Goal: Task Accomplishment & Management: Complete application form

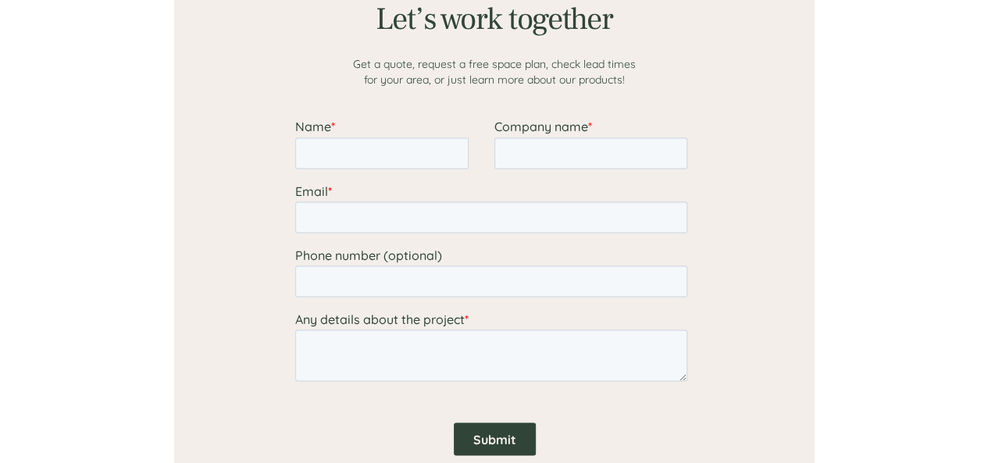
scroll to position [1325, 0]
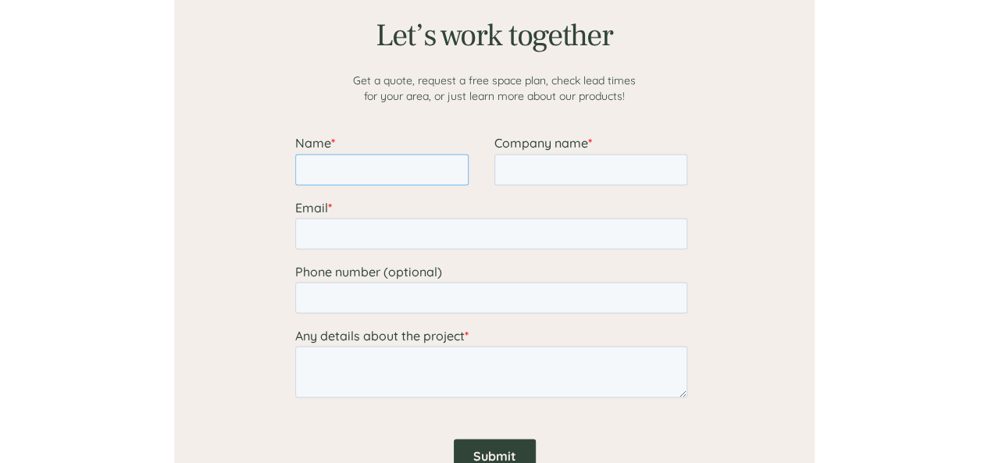
click at [393, 173] on input "Name *" at bounding box center [380, 169] width 173 height 31
type input "[PERSON_NAME]"
click at [525, 175] on input "Company name *" at bounding box center [590, 169] width 193 height 31
type input "Installed Building Products"
type input "[EMAIL_ADDRESS][DOMAIN_NAME]"
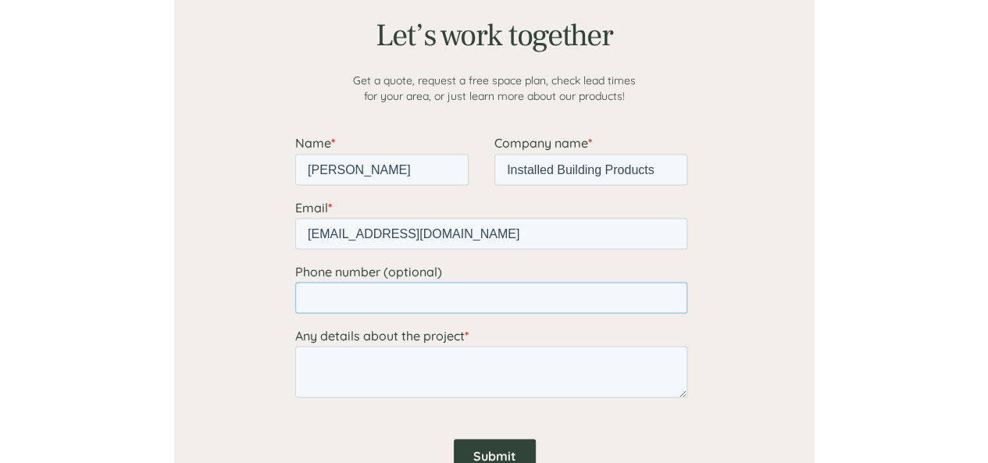
type input "16145041953"
click at [449, 368] on textarea "Any details about the project *" at bounding box center [490, 372] width 392 height 52
paste textarea "Hello Sales, I am [PERSON_NAME], Vice President of Food Supply Chain at [GEOGRA…"
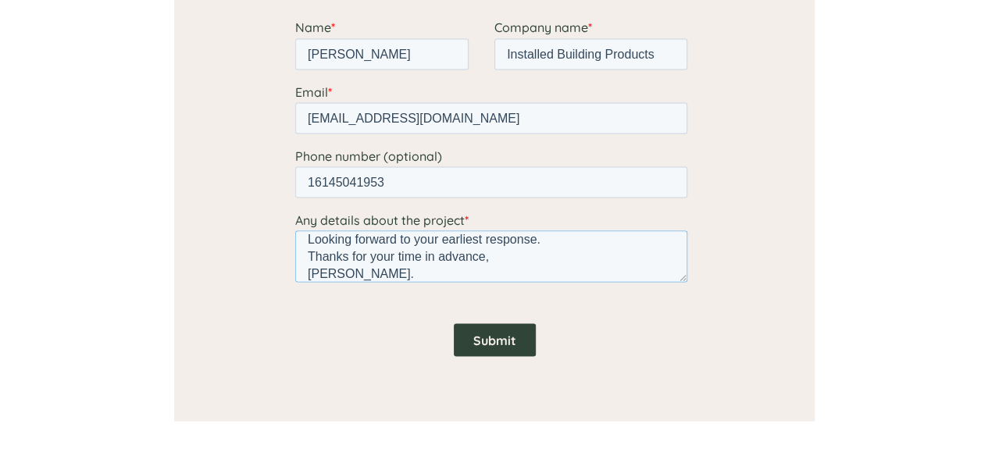
scroll to position [1456, 0]
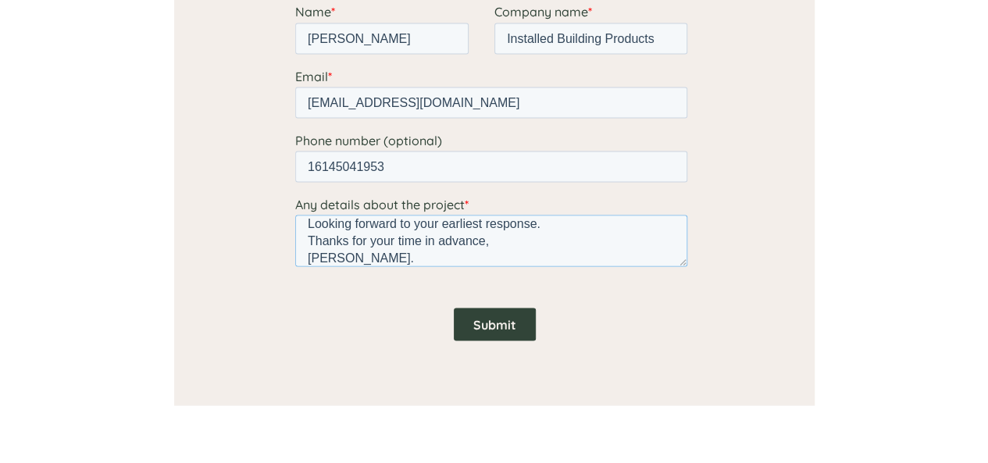
type textarea "Hello Sales, I am [PERSON_NAME], Vice President of Food Supply Chain at [GEOGRA…"
click at [502, 324] on input "Submit" at bounding box center [494, 324] width 82 height 33
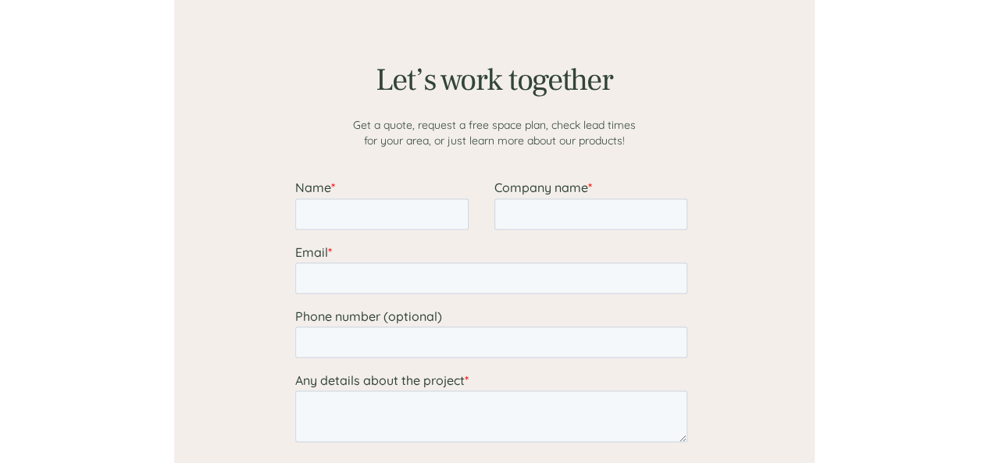
scroll to position [1273, 0]
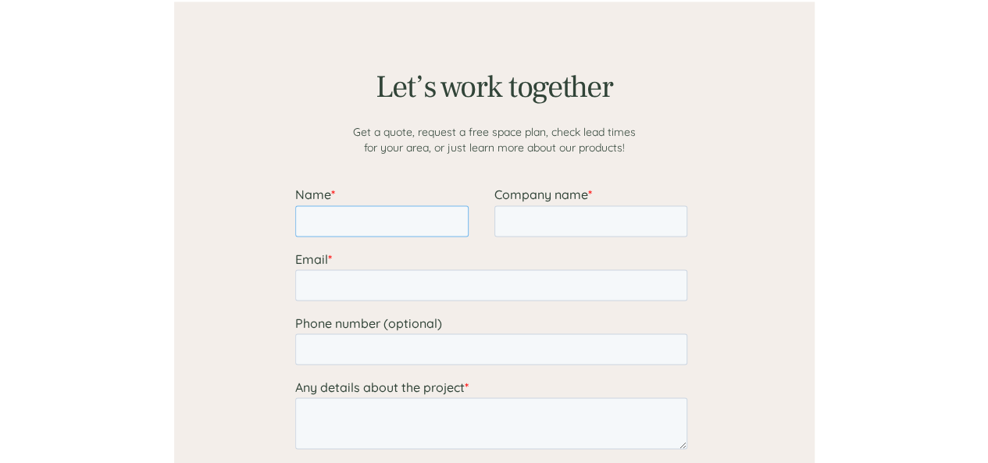
click at [406, 214] on input "Name *" at bounding box center [380, 220] width 173 height 31
type input "[PERSON_NAME]"
click at [521, 220] on input "Company name *" at bounding box center [590, 220] width 193 height 31
type input "Installed Building Products"
type input "[EMAIL_ADDRESS][DOMAIN_NAME]"
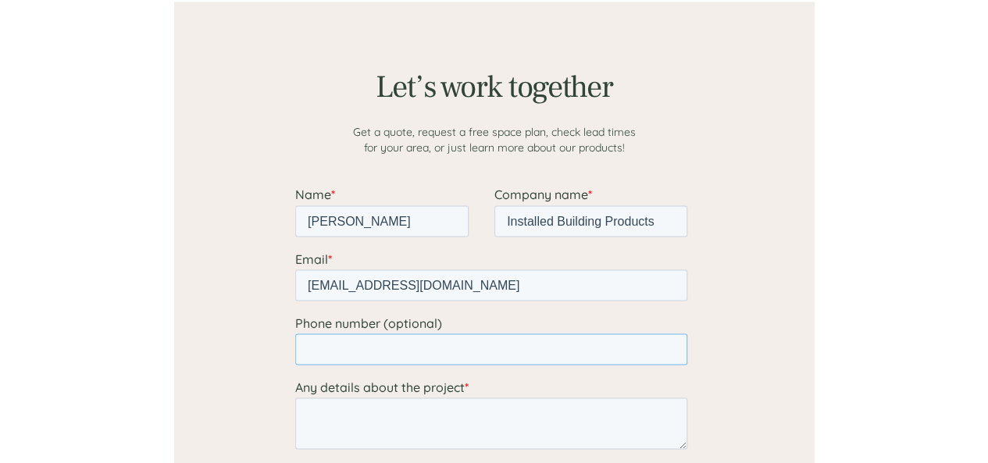
type input "16145041953"
click at [450, 413] on textarea "Any details about the project *" at bounding box center [490, 424] width 392 height 52
paste textarea "Hello Sales, I am William Jenkins, Vice President of Food Supply Chain at Insta…"
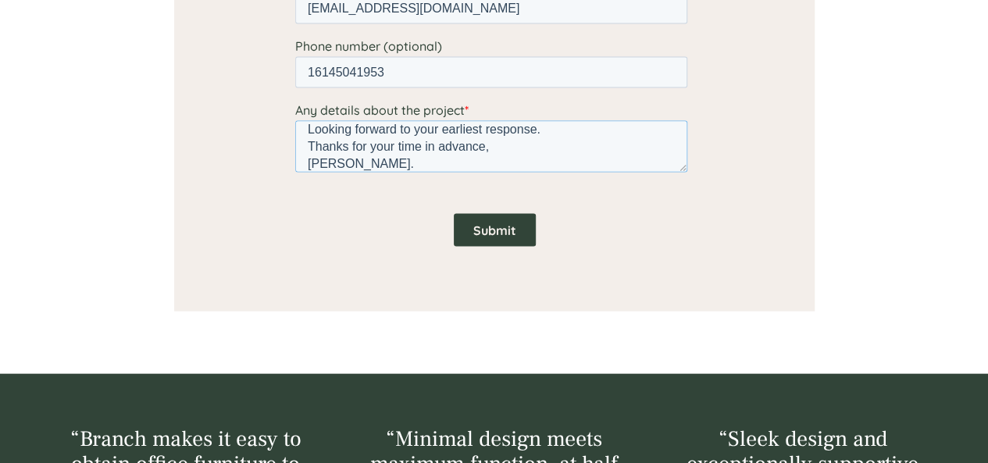
scroll to position [1553, 0]
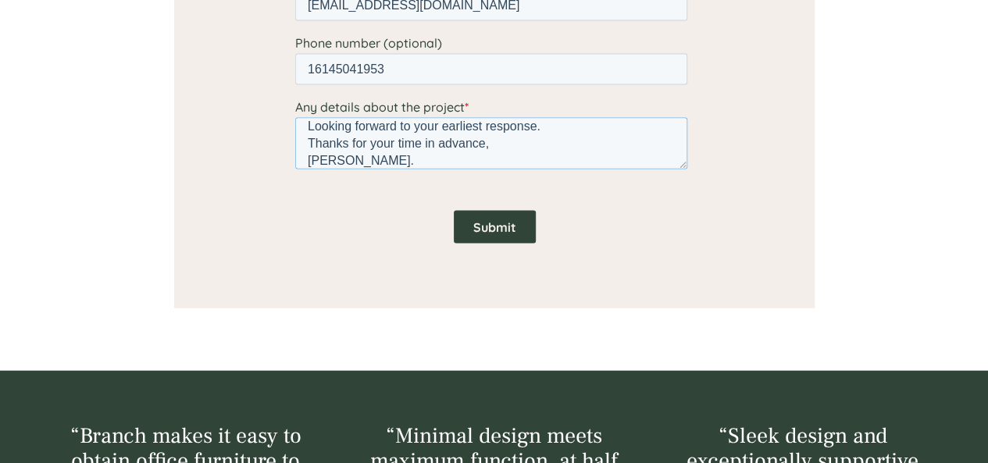
type textarea "Hello Sales, I am William Jenkins, Vice President of Food Supply Chain at Insta…"
click at [485, 219] on input "Submit" at bounding box center [494, 227] width 82 height 33
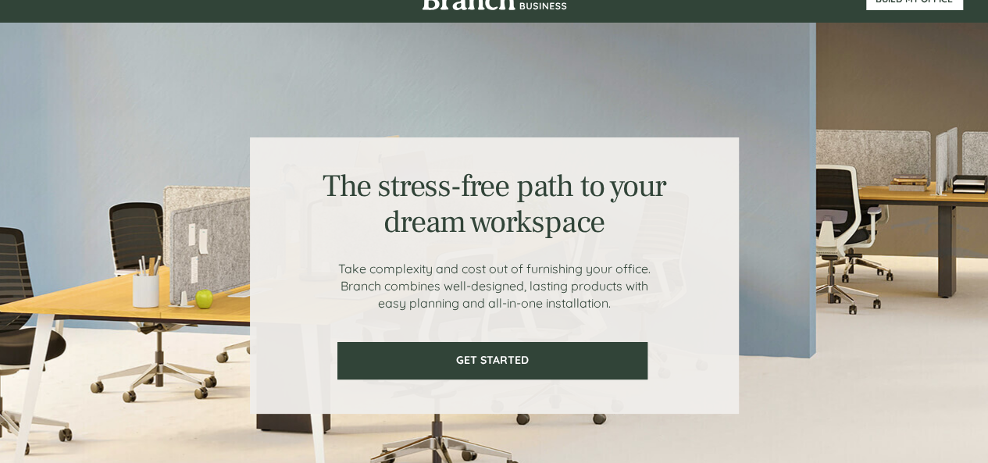
scroll to position [0, 0]
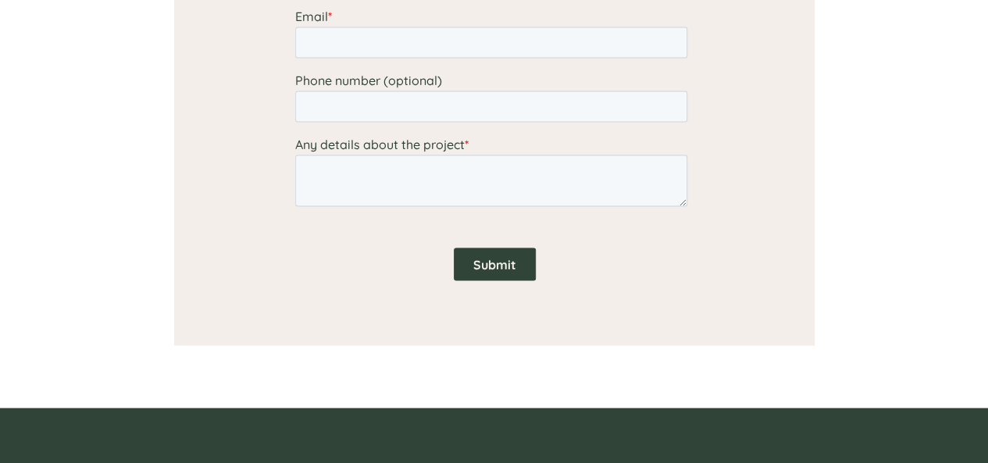
scroll to position [1400, 0]
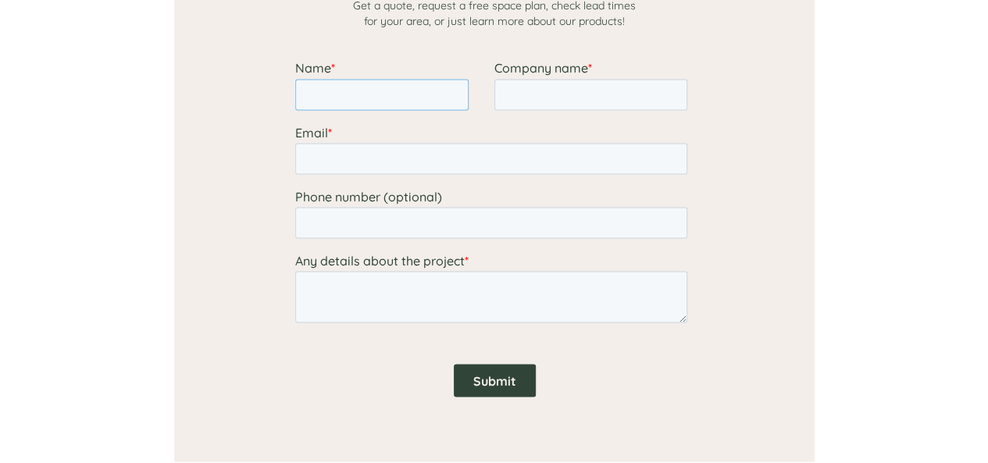
click at [391, 102] on input "Name *" at bounding box center [380, 94] width 173 height 31
type input "[PERSON_NAME]"
click at [409, 157] on input "Email *" at bounding box center [490, 158] width 392 height 31
type input "[EMAIL_ADDRESS][DOMAIN_NAME]"
type input "Installed Building Products"
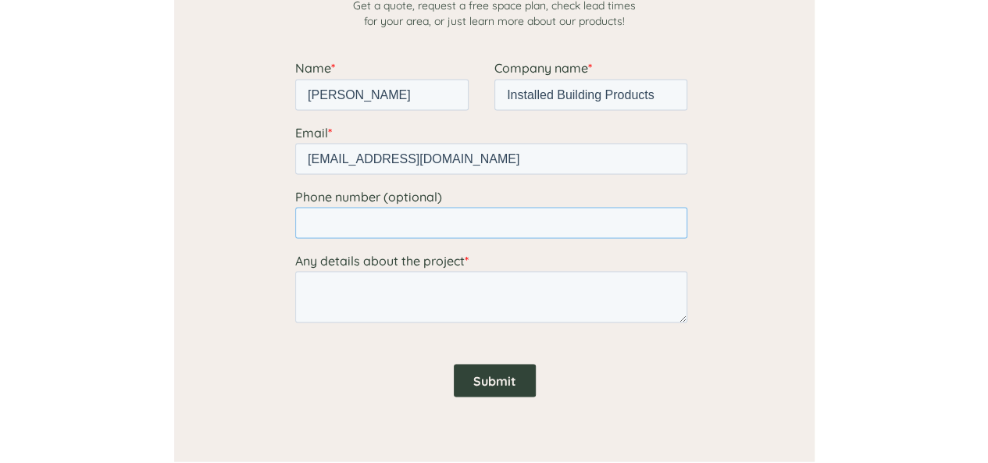
type input "16145041953"
click at [409, 294] on textarea "Any details about the project *" at bounding box center [490, 297] width 392 height 52
paste textarea "Hello Sales, I am [PERSON_NAME], Vice President of Food Supply Chain at [GEOGRA…"
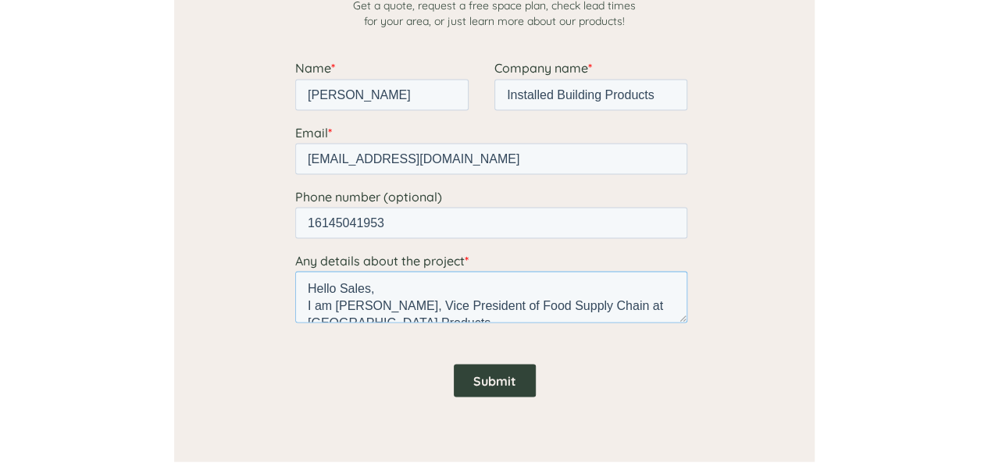
scroll to position [266, 0]
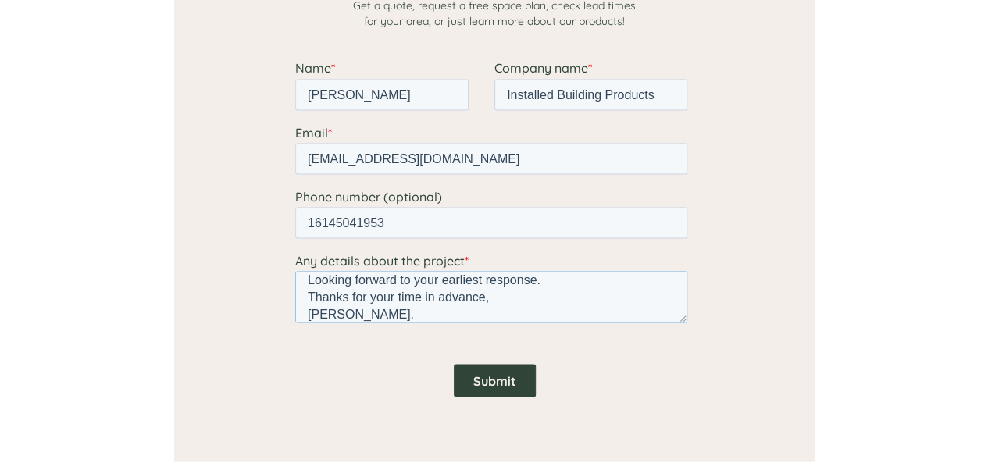
type textarea "Hello Sales, I am [PERSON_NAME], Vice President of Food Supply Chain at [GEOGRA…"
click at [474, 368] on input "Submit" at bounding box center [494, 380] width 82 height 33
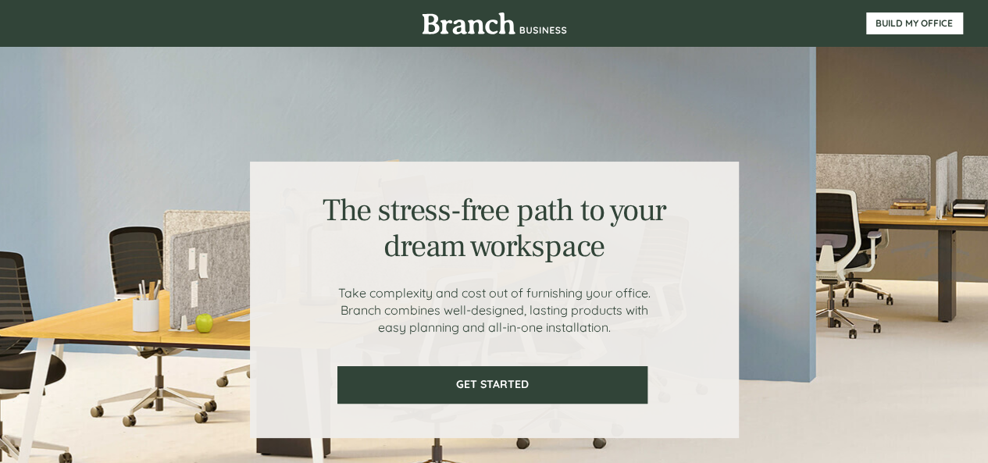
drag, startPoint x: 986, startPoint y: 53, endPoint x: 994, endPoint y: 73, distance: 21.0
click at [987, 73] on html "The stress-free path to your dream workspace Take complexity and cost out of fu…" at bounding box center [494, 231] width 988 height 463
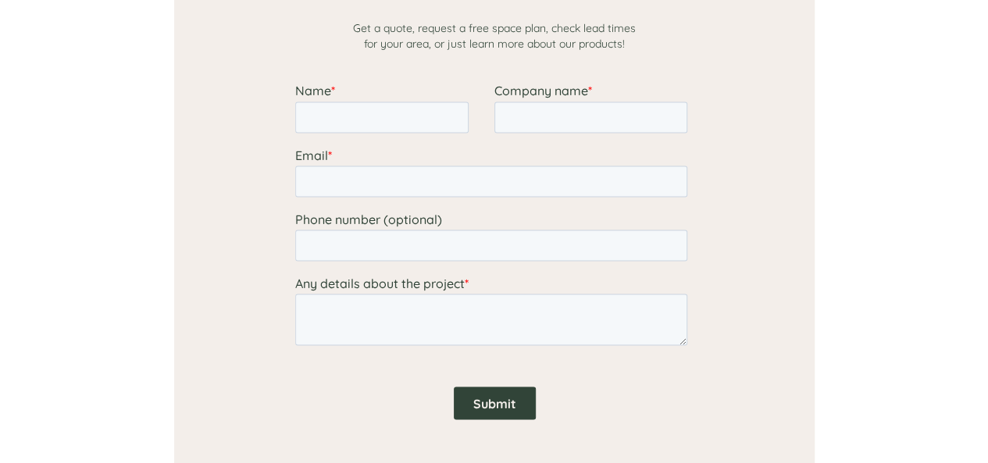
scroll to position [1406, 0]
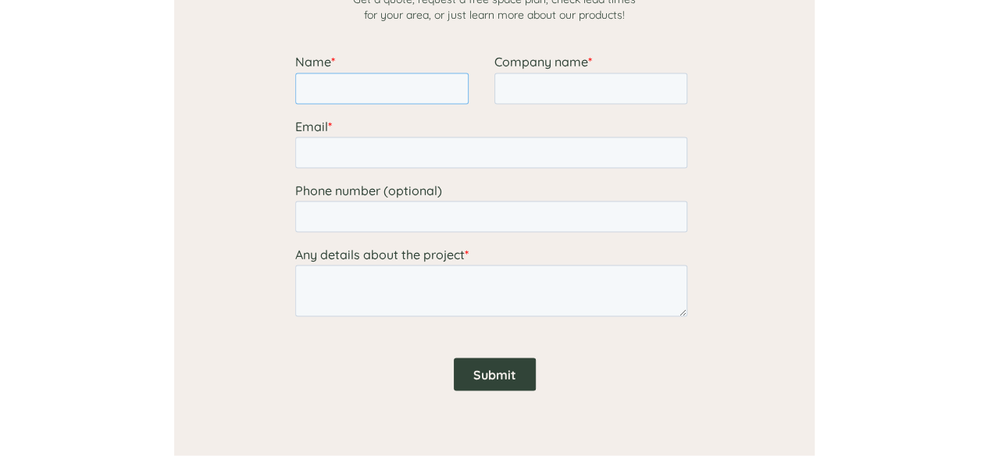
click at [405, 88] on input "Name *" at bounding box center [380, 88] width 173 height 31
type input "[PERSON_NAME]"
click at [523, 80] on input "Company name *" at bounding box center [590, 88] width 193 height 31
type input "Installed Building Products"
type input "[EMAIL_ADDRESS][DOMAIN_NAME]"
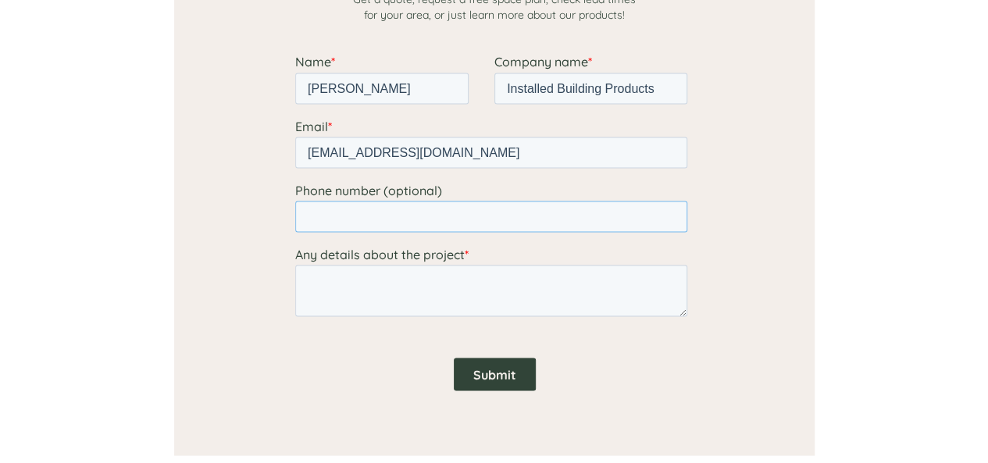
type input "16145041953"
click at [448, 293] on textarea "Any details about the project *" at bounding box center [490, 291] width 392 height 52
paste textarea "Hello Sales, I am [PERSON_NAME], Vice President of Food Supply Chain at [GEOGRA…"
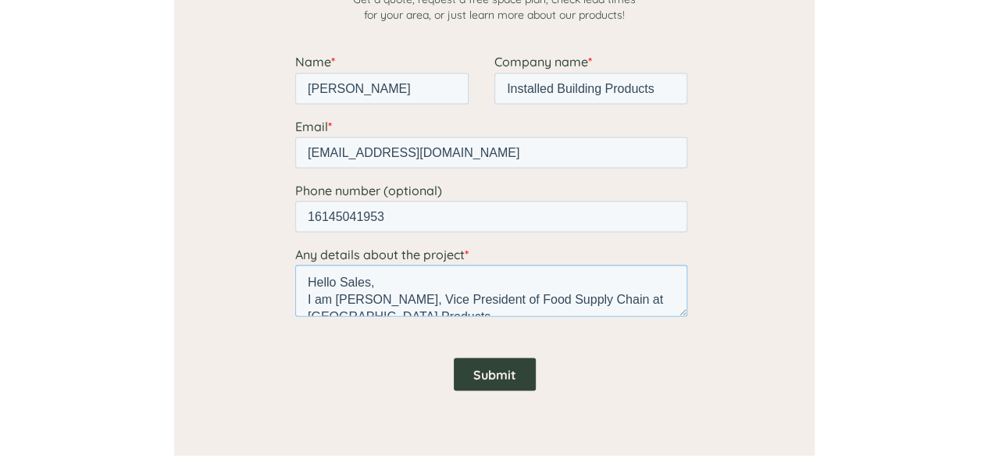
scroll to position [266, 0]
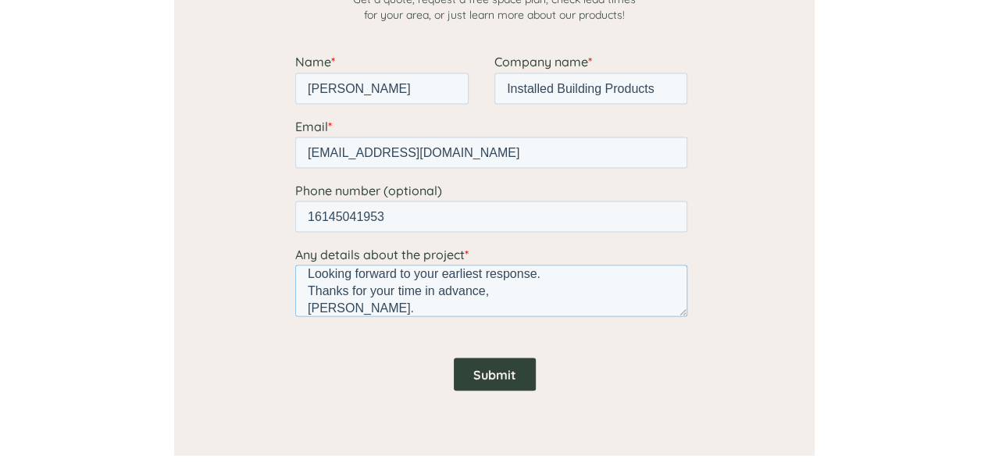
type textarea "Hello Sales, I am [PERSON_NAME], Vice President of Food Supply Chain at [GEOGRA…"
click at [477, 371] on input "Submit" at bounding box center [494, 374] width 82 height 33
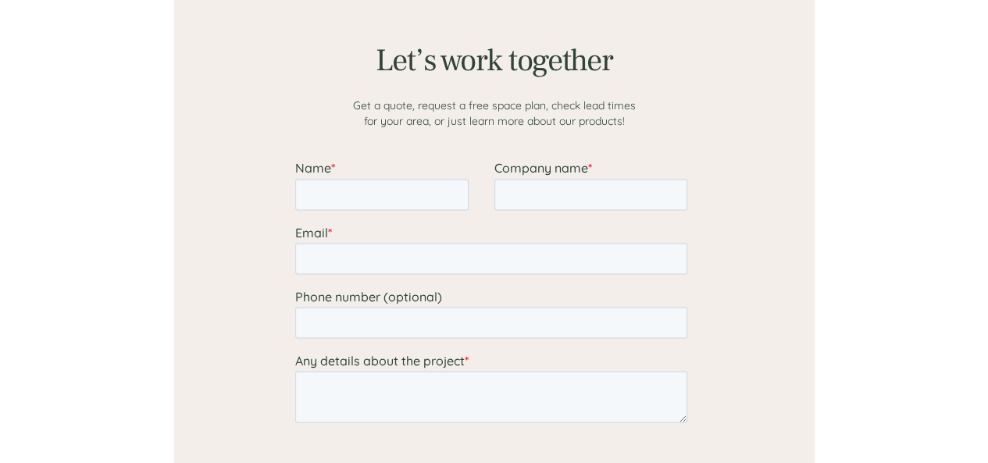
scroll to position [1303, 0]
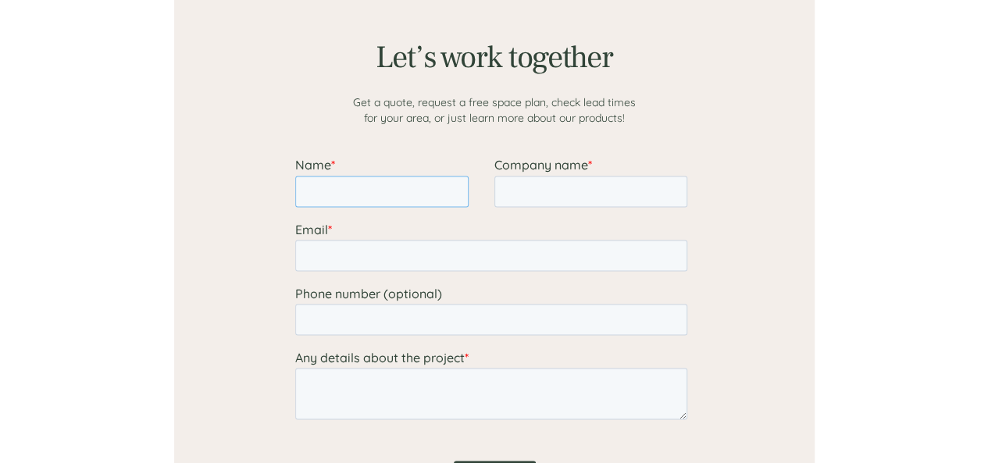
click at [408, 188] on input "Name *" at bounding box center [380, 191] width 173 height 31
type input "[PERSON_NAME]"
click at [416, 257] on input "Email *" at bounding box center [490, 255] width 392 height 31
type input "[EMAIL_ADDRESS][DOMAIN_NAME]"
type input "Installed Building Products"
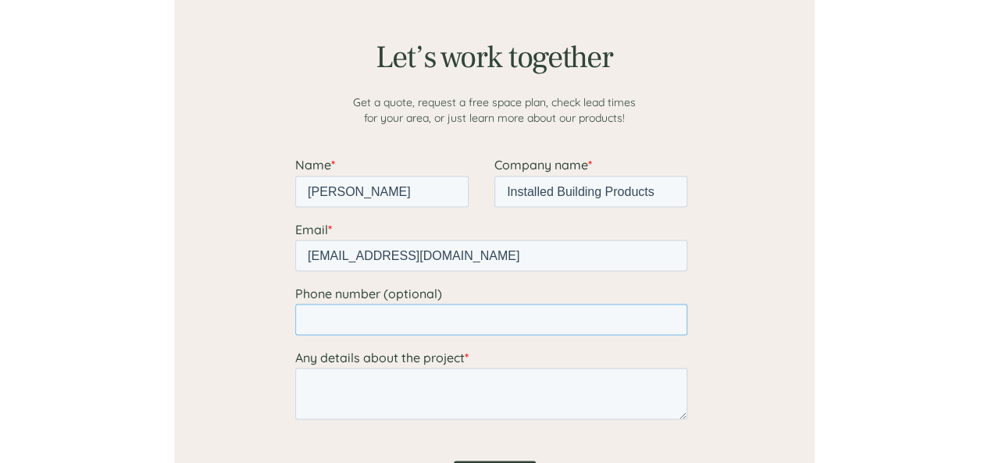
type input "16145041953"
click at [410, 387] on textarea "Any details about the project *" at bounding box center [490, 394] width 392 height 52
paste textarea "Hello Sales, I am [PERSON_NAME], Vice President of Food Supply Chain at [GEOGRA…"
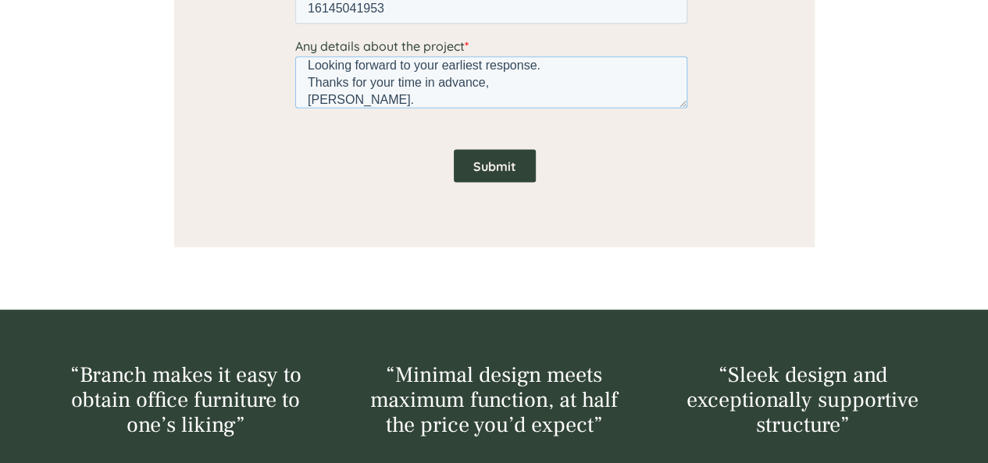
scroll to position [1630, 0]
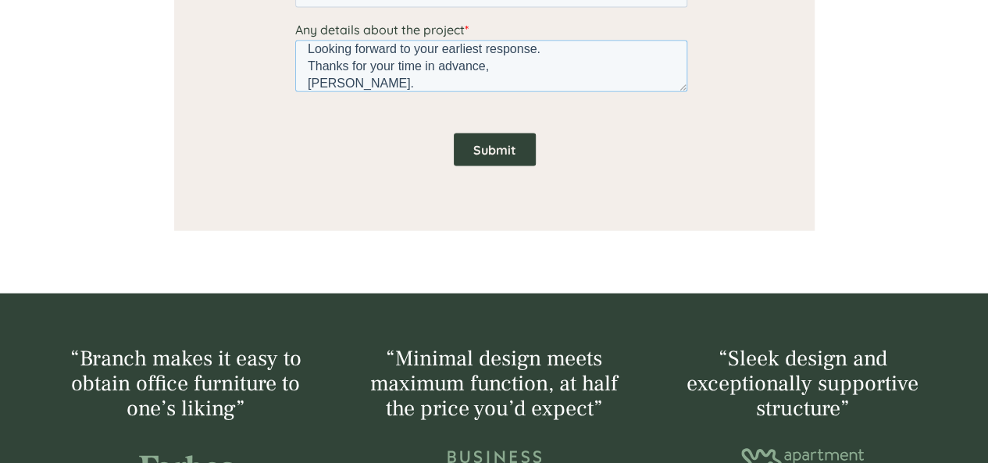
type textarea "Hello Sales, I am William Jenkins, Vice President of Food Supply Chain at Insta…"
click at [498, 141] on input "Submit" at bounding box center [494, 150] width 82 height 33
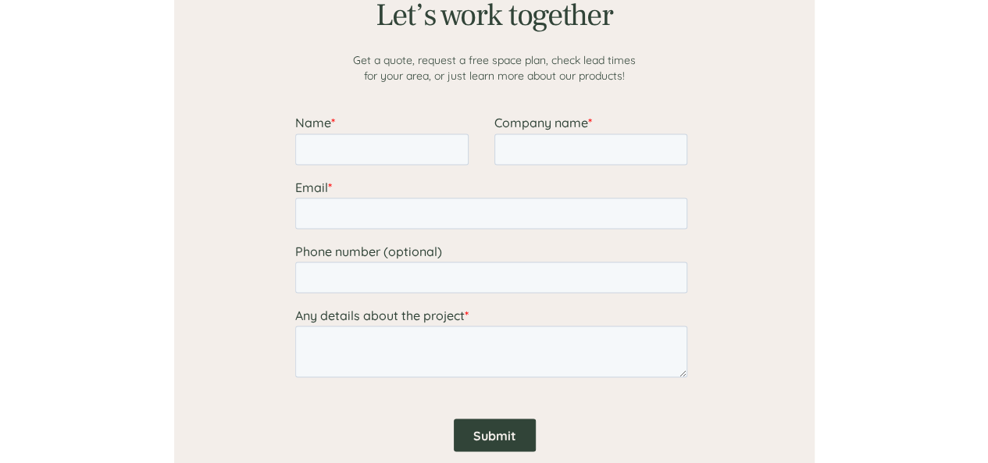
scroll to position [1358, 0]
